Goal: Task Accomplishment & Management: Use online tool/utility

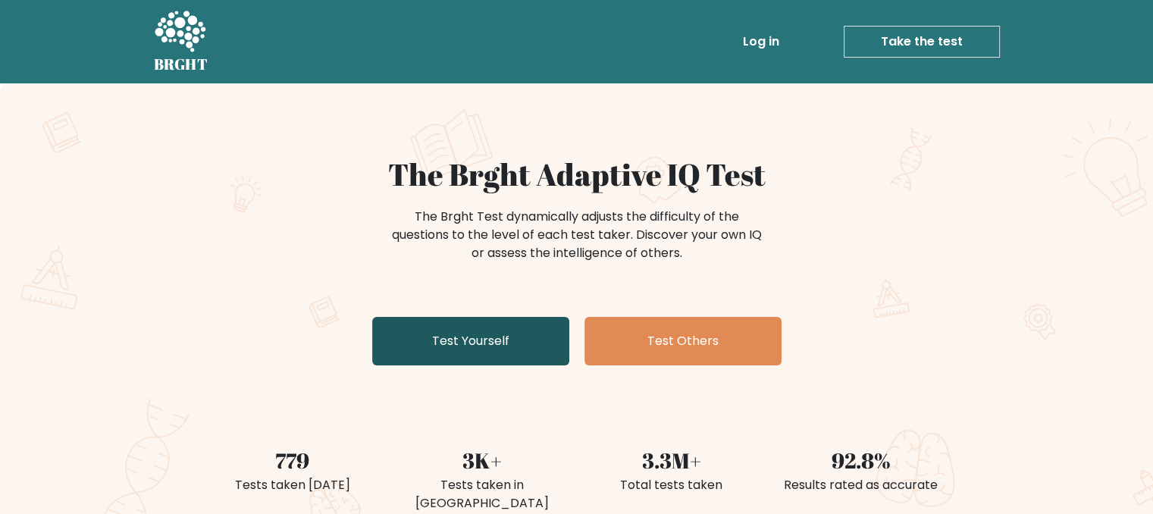
click at [509, 342] on link "Test Yourself" at bounding box center [470, 341] width 197 height 49
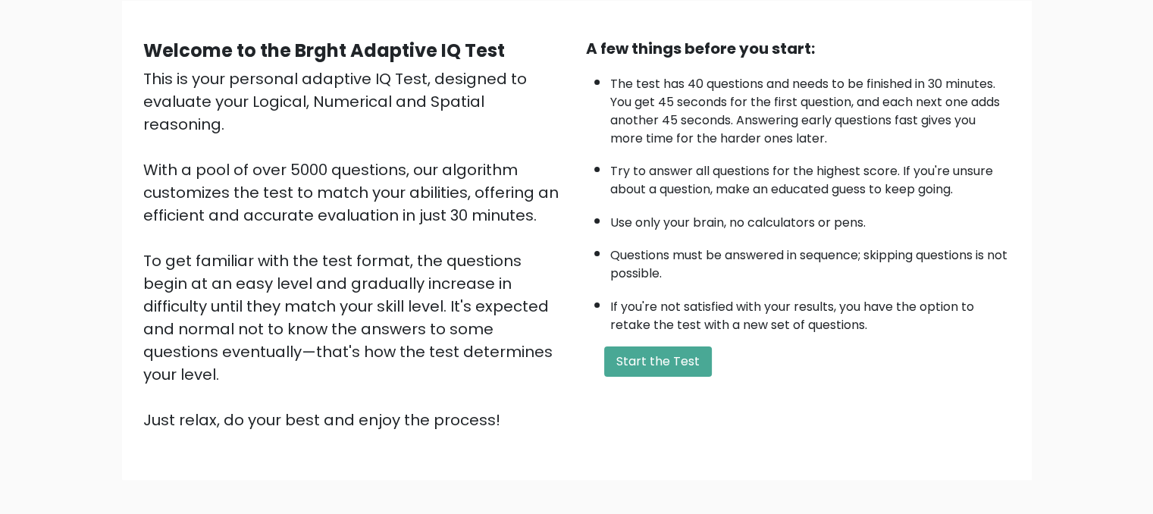
scroll to position [152, 0]
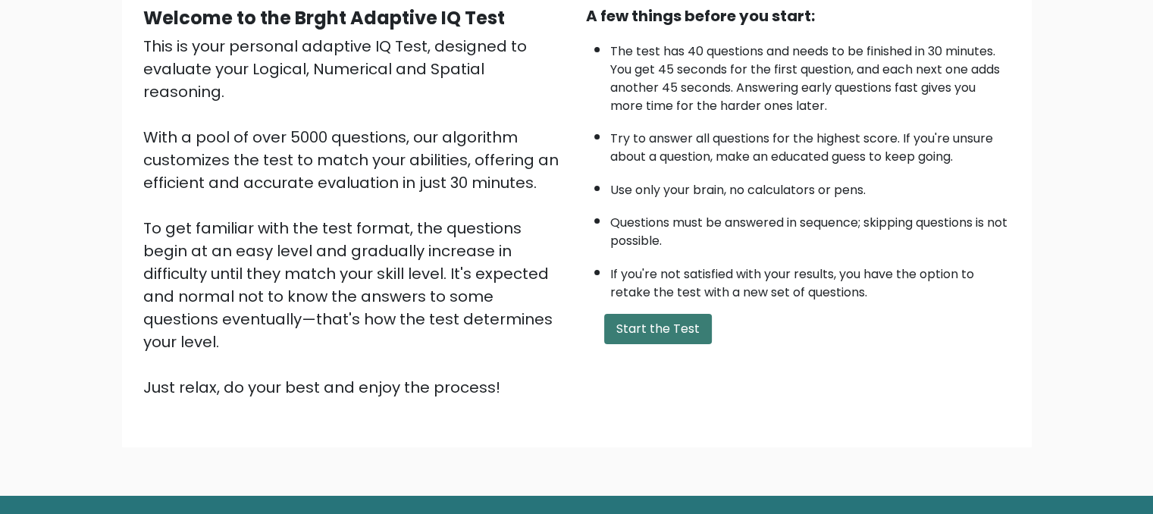
click at [641, 319] on button "Start the Test" at bounding box center [658, 329] width 108 height 30
